Goal: Transaction & Acquisition: Book appointment/travel/reservation

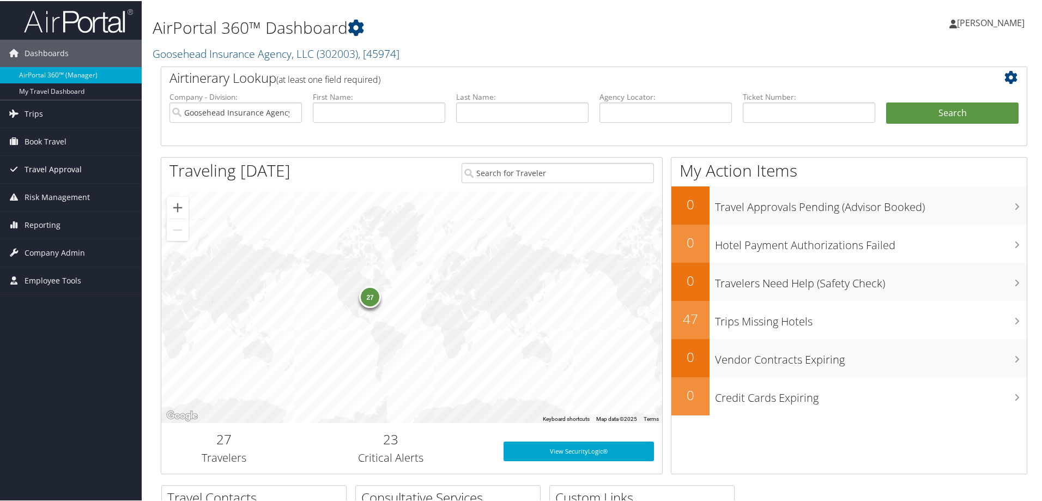
click at [41, 167] on span "Travel Approval" at bounding box center [53, 168] width 57 height 27
click at [45, 135] on span "Book Travel" at bounding box center [46, 140] width 42 height 27
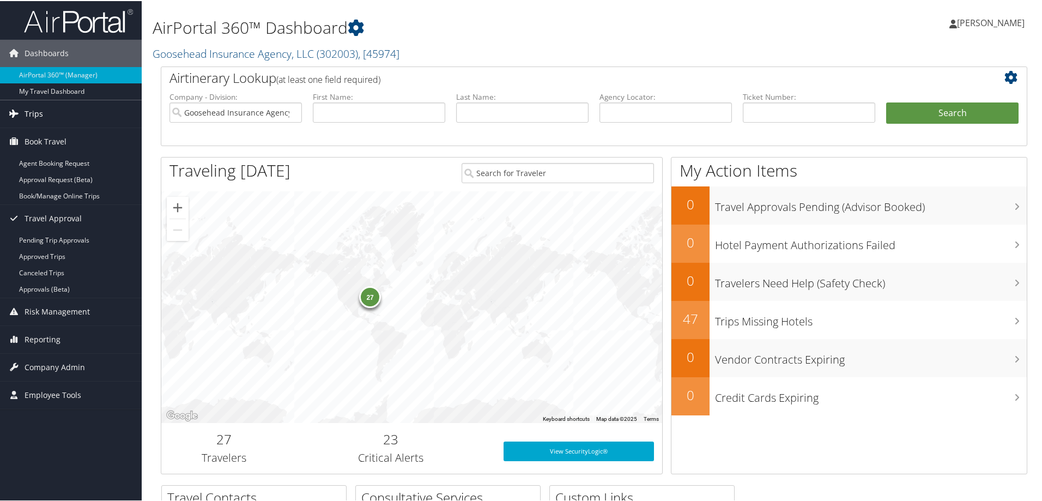
click at [47, 122] on link "Trips" at bounding box center [71, 112] width 142 height 27
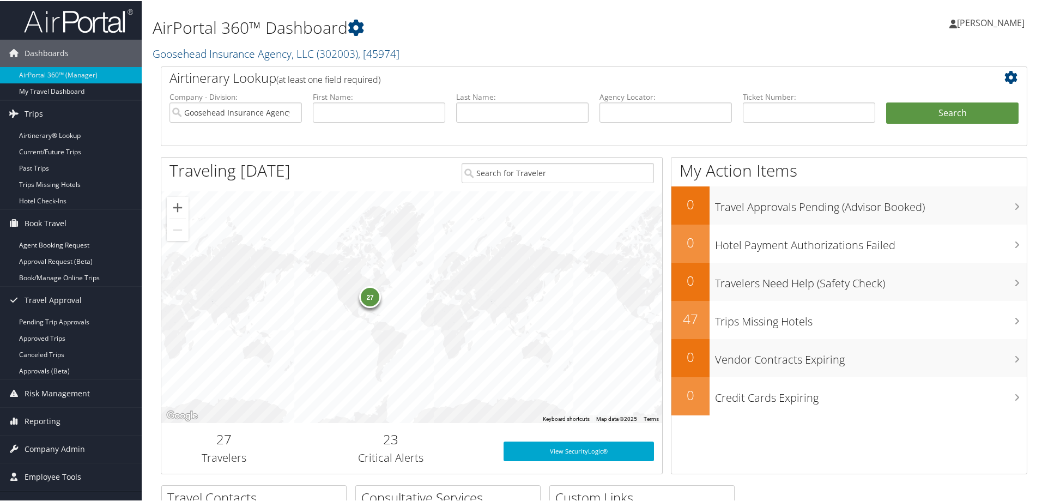
click at [965, 25] on span "[PERSON_NAME]" at bounding box center [991, 22] width 68 height 12
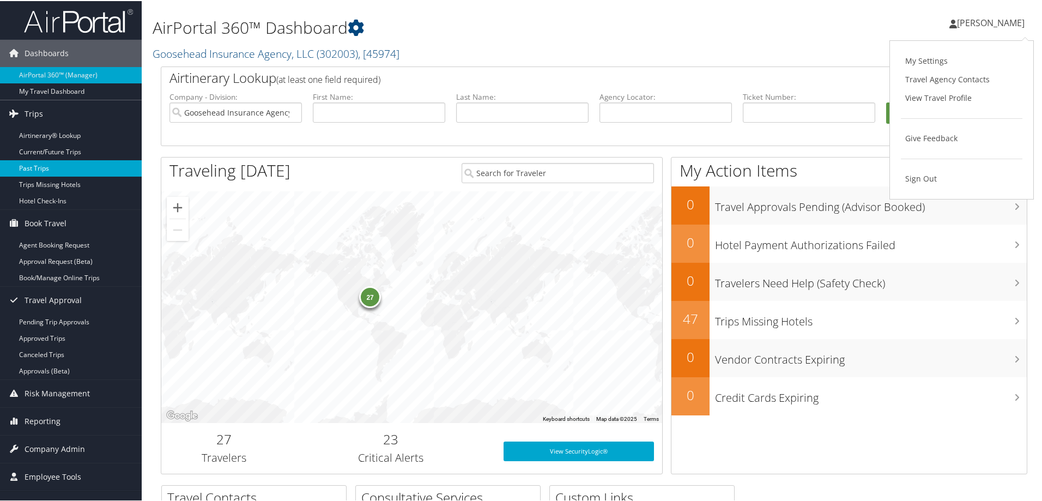
click at [82, 166] on link "Past Trips" at bounding box center [71, 167] width 142 height 16
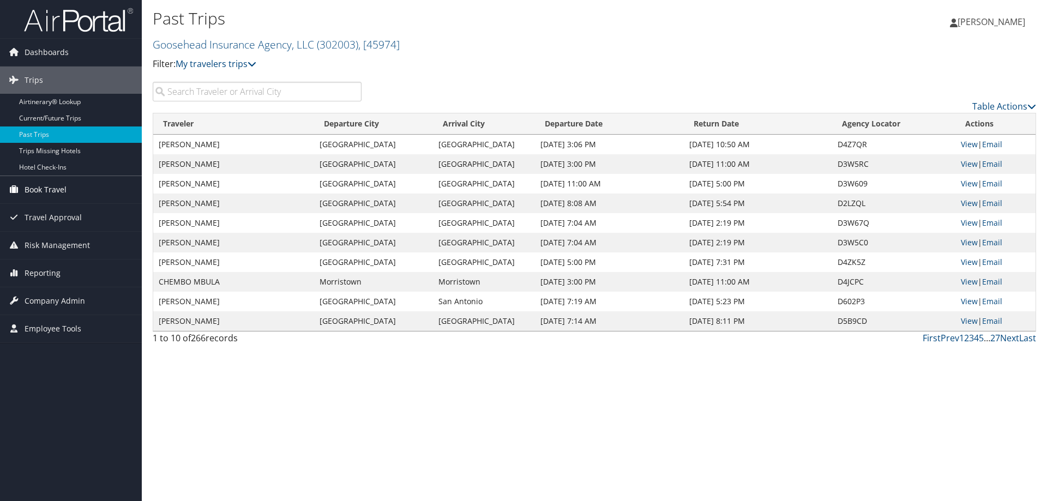
click at [51, 191] on span "Book Travel" at bounding box center [46, 189] width 42 height 27
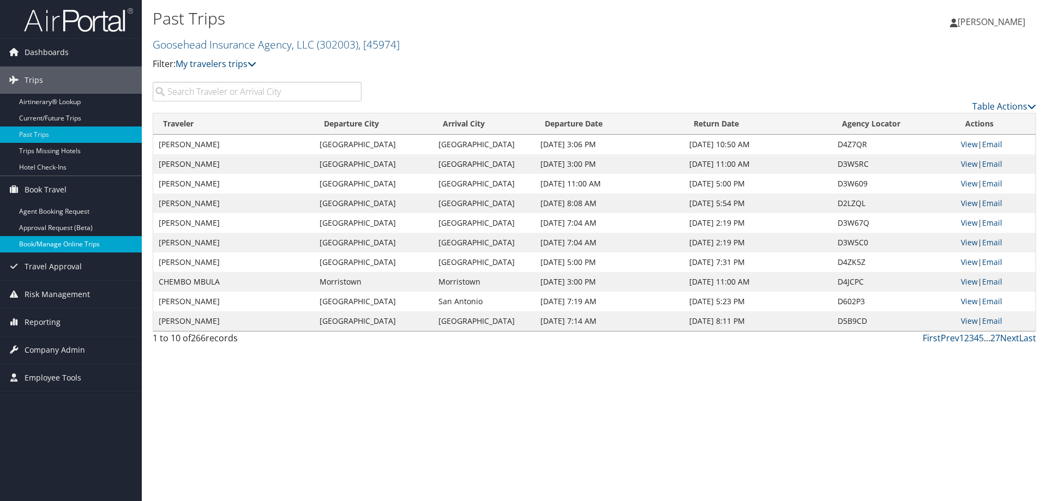
click at [44, 239] on link "Book/Manage Online Trips" at bounding box center [71, 244] width 142 height 16
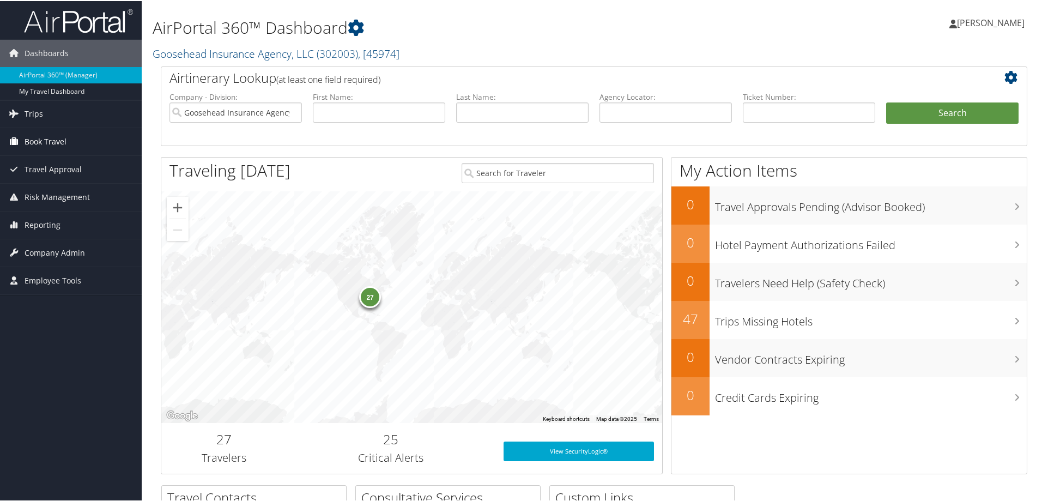
click at [77, 140] on link "Book Travel" at bounding box center [71, 140] width 142 height 27
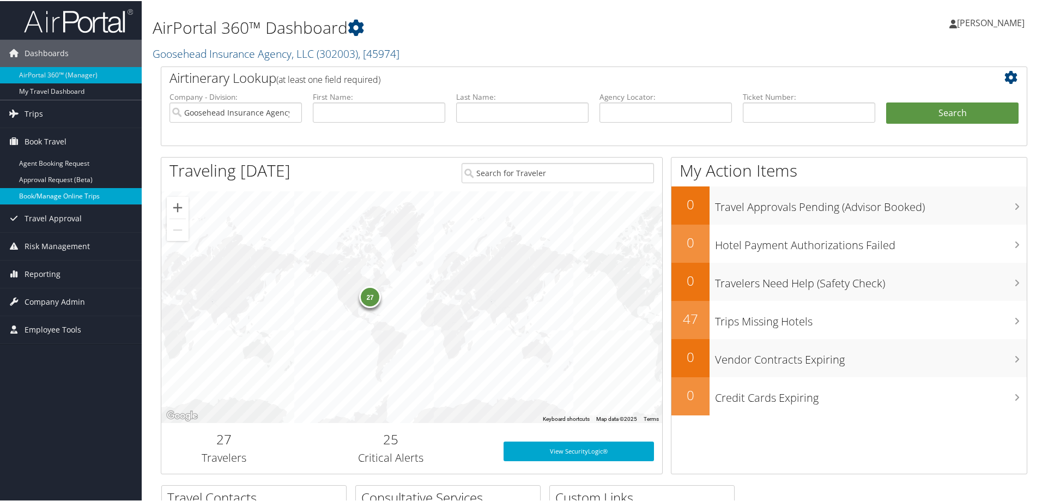
click at [75, 189] on link "Book/Manage Online Trips" at bounding box center [71, 195] width 142 height 16
